Goal: Transaction & Acquisition: Subscribe to service/newsletter

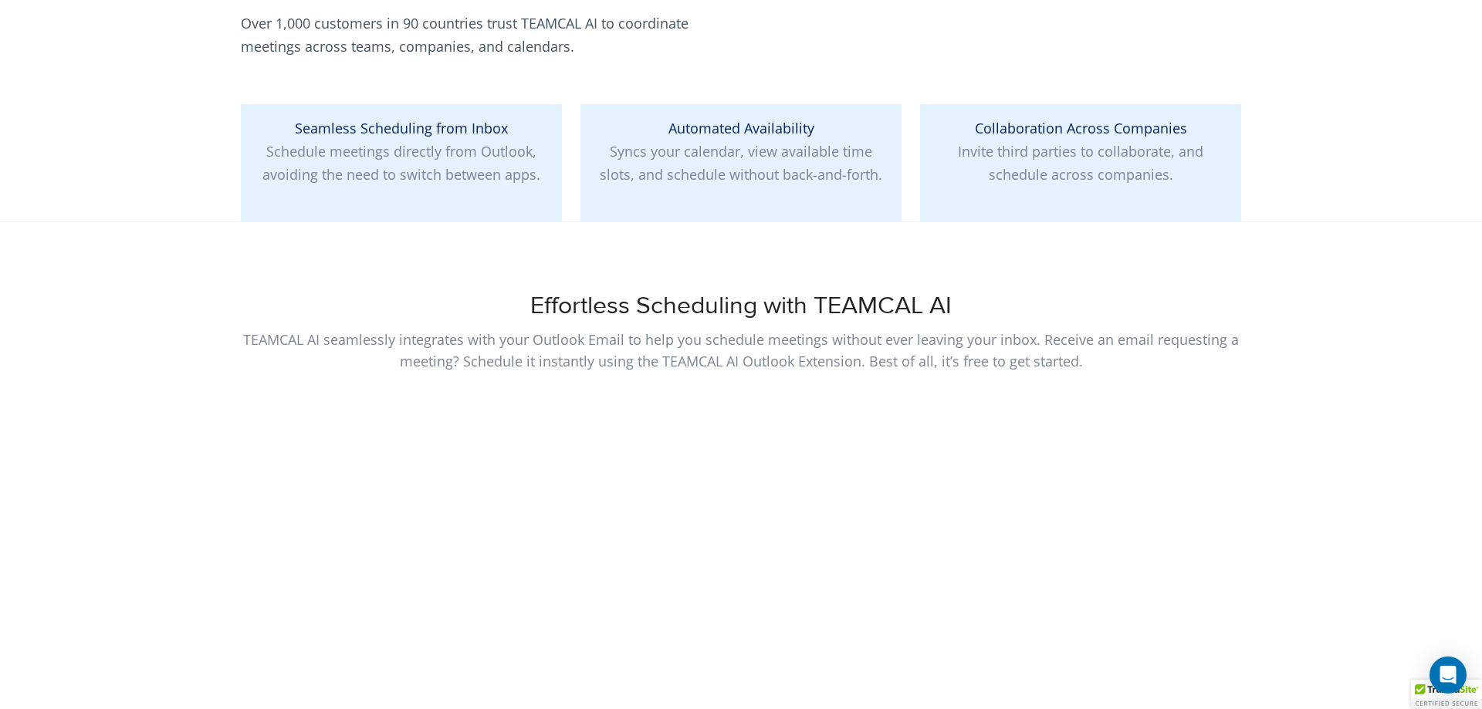
scroll to position [630, 0]
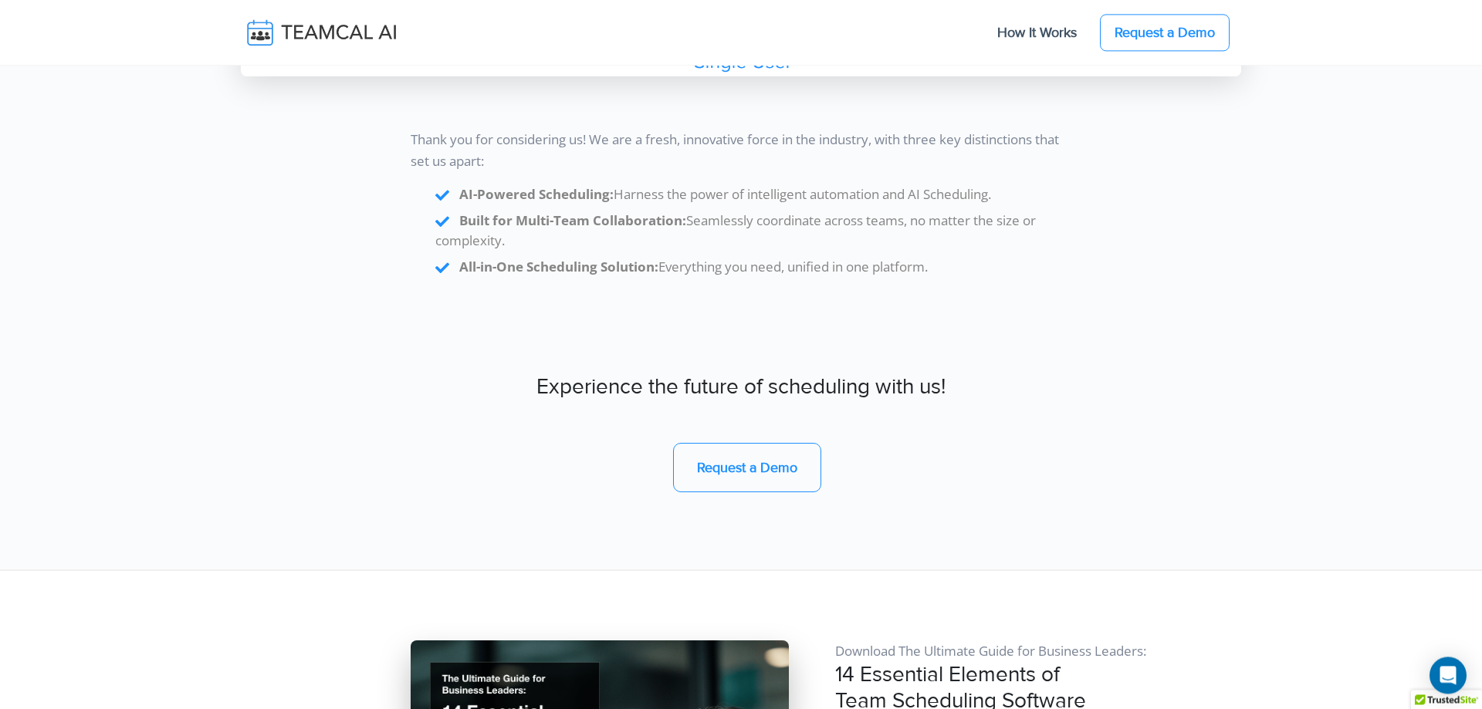
scroll to position [13364, 0]
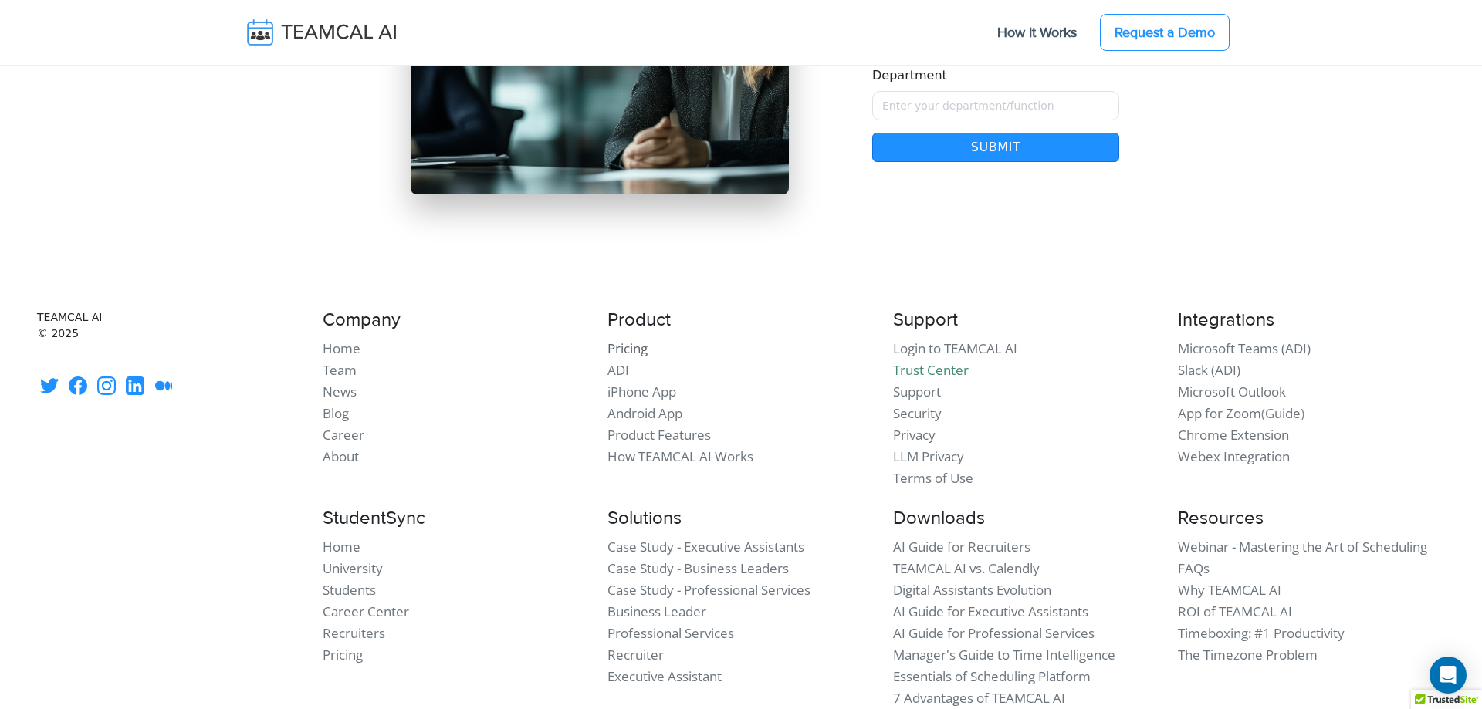
click at [635, 340] on link "Pricing" at bounding box center [628, 349] width 40 height 18
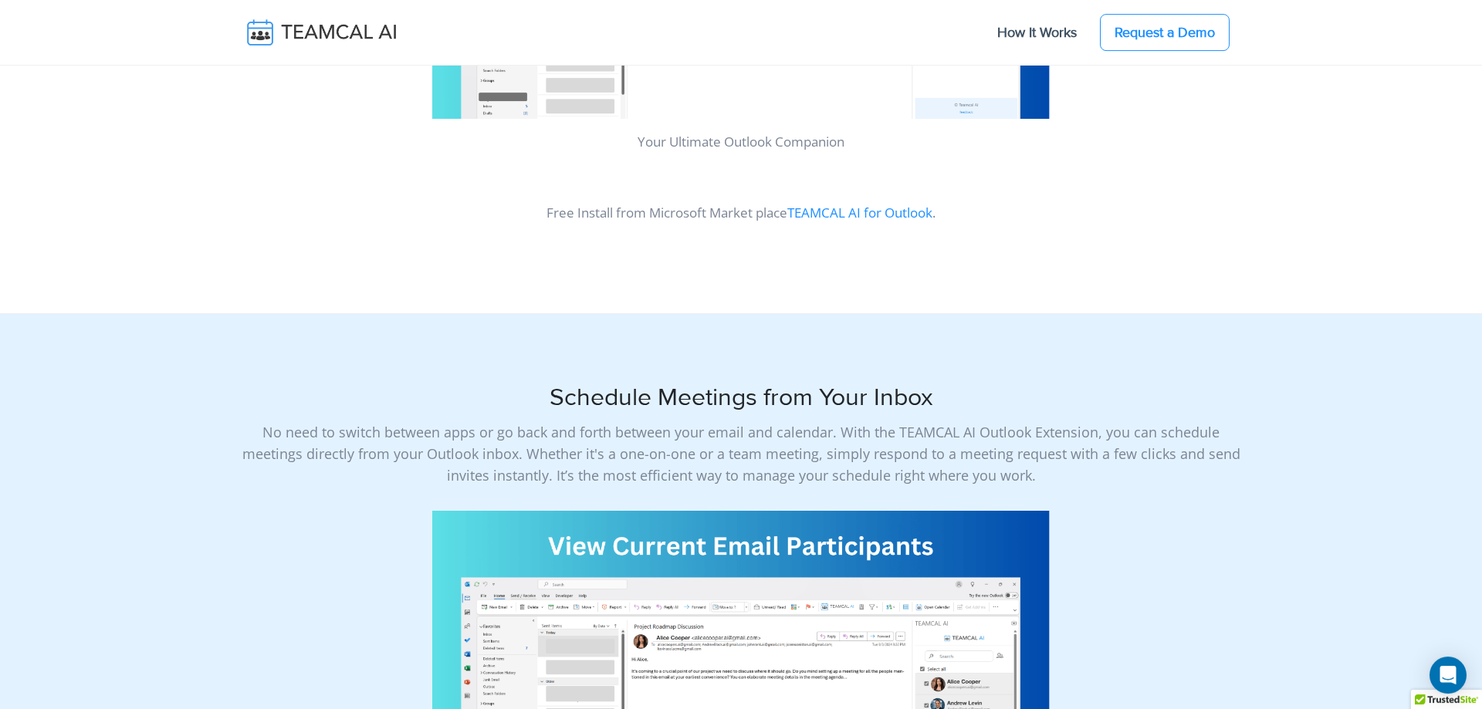
scroll to position [1102, 0]
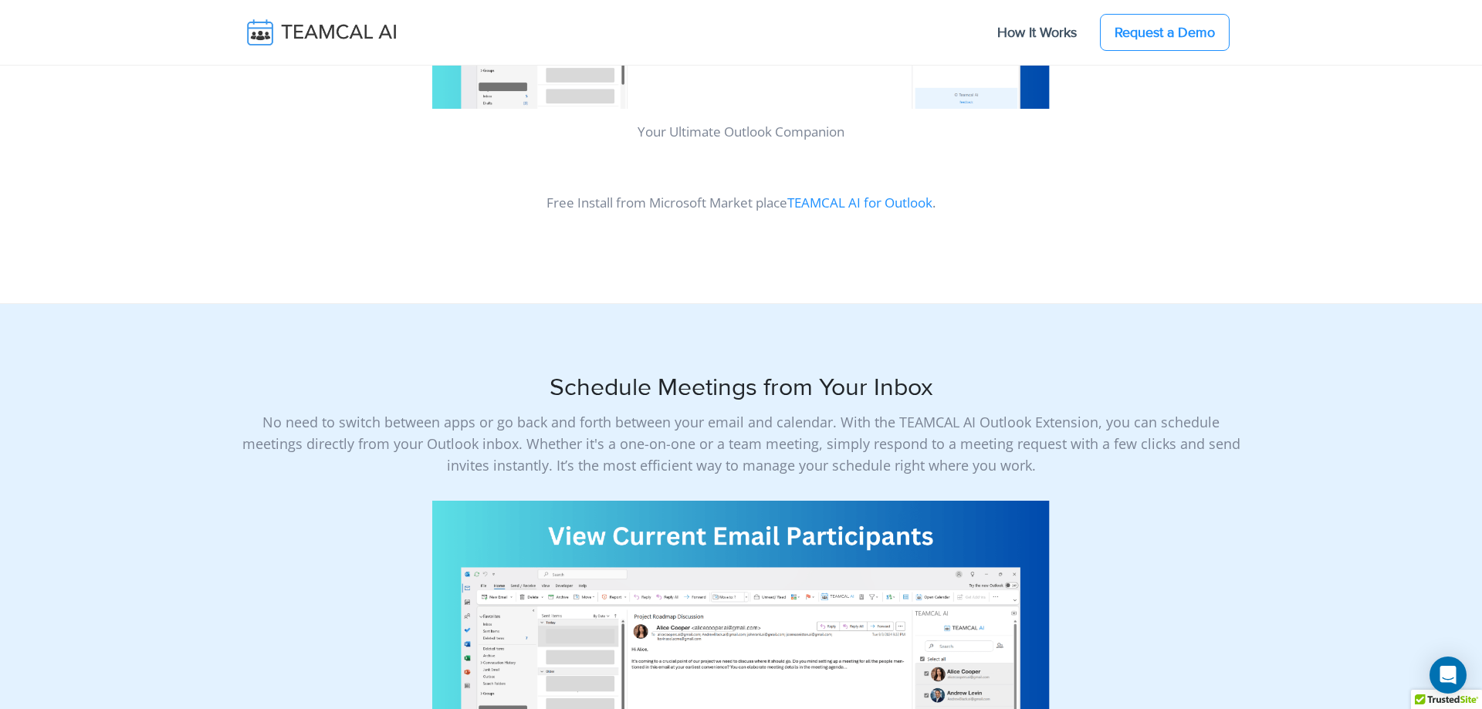
click at [912, 194] on link "TEAMCAL AI for Outlook" at bounding box center [859, 203] width 145 height 18
